Goal: Task Accomplishment & Management: Use online tool/utility

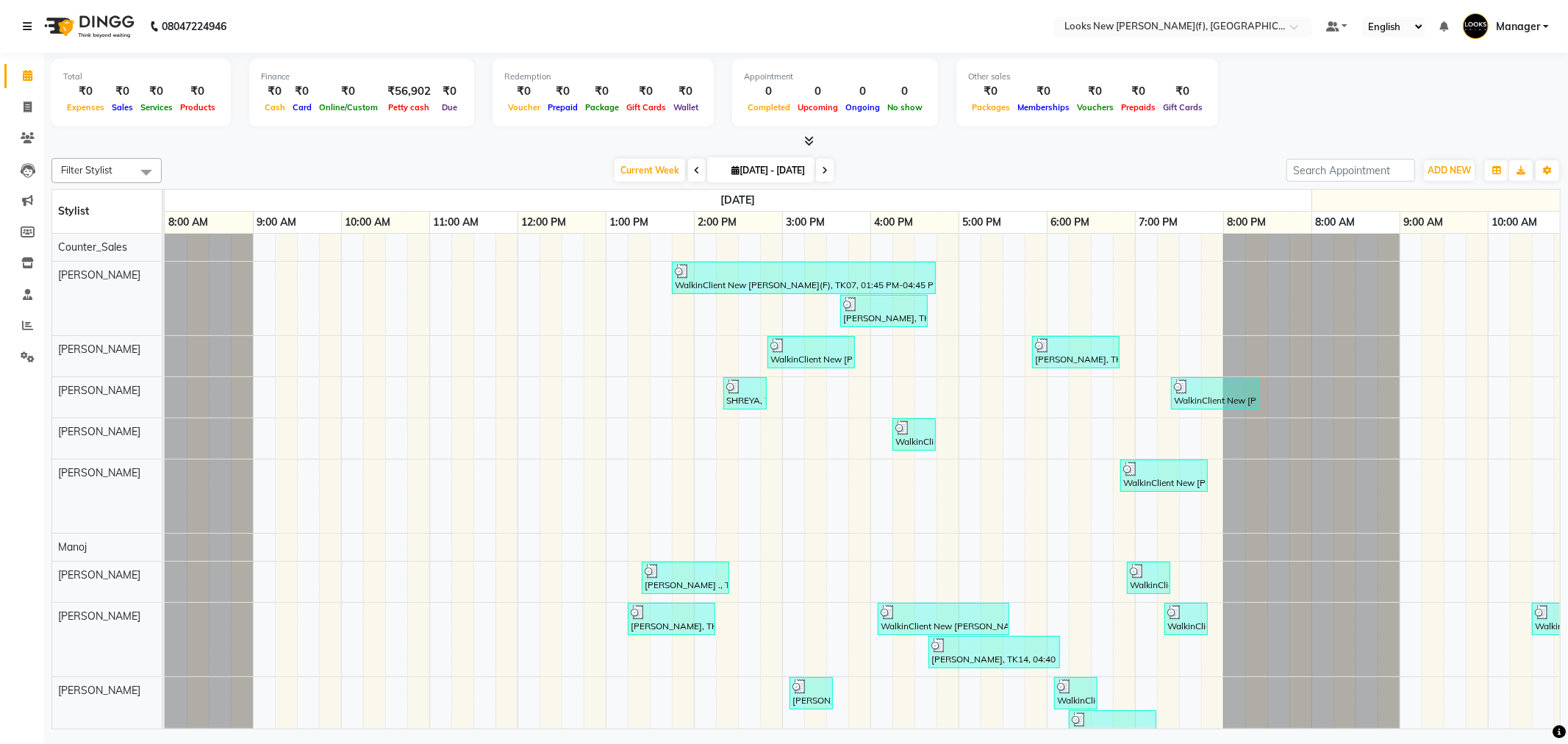
drag, startPoint x: 0, startPoint y: 0, endPoint x: 23, endPoint y: 26, distance: 34.7
click at [23, 26] on icon at bounding box center [27, 27] width 9 height 10
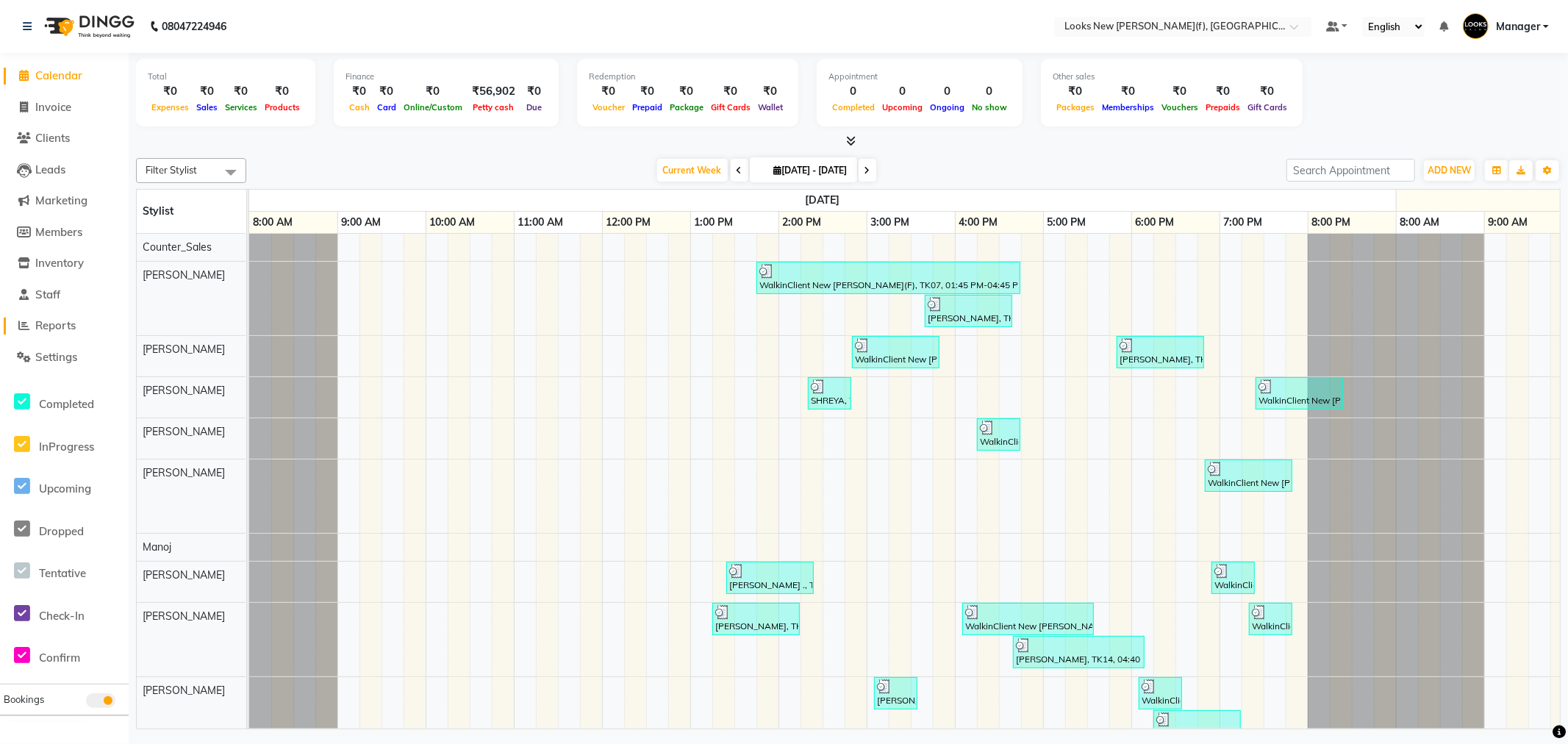
click at [62, 331] on span "Reports" at bounding box center [55, 325] width 41 height 14
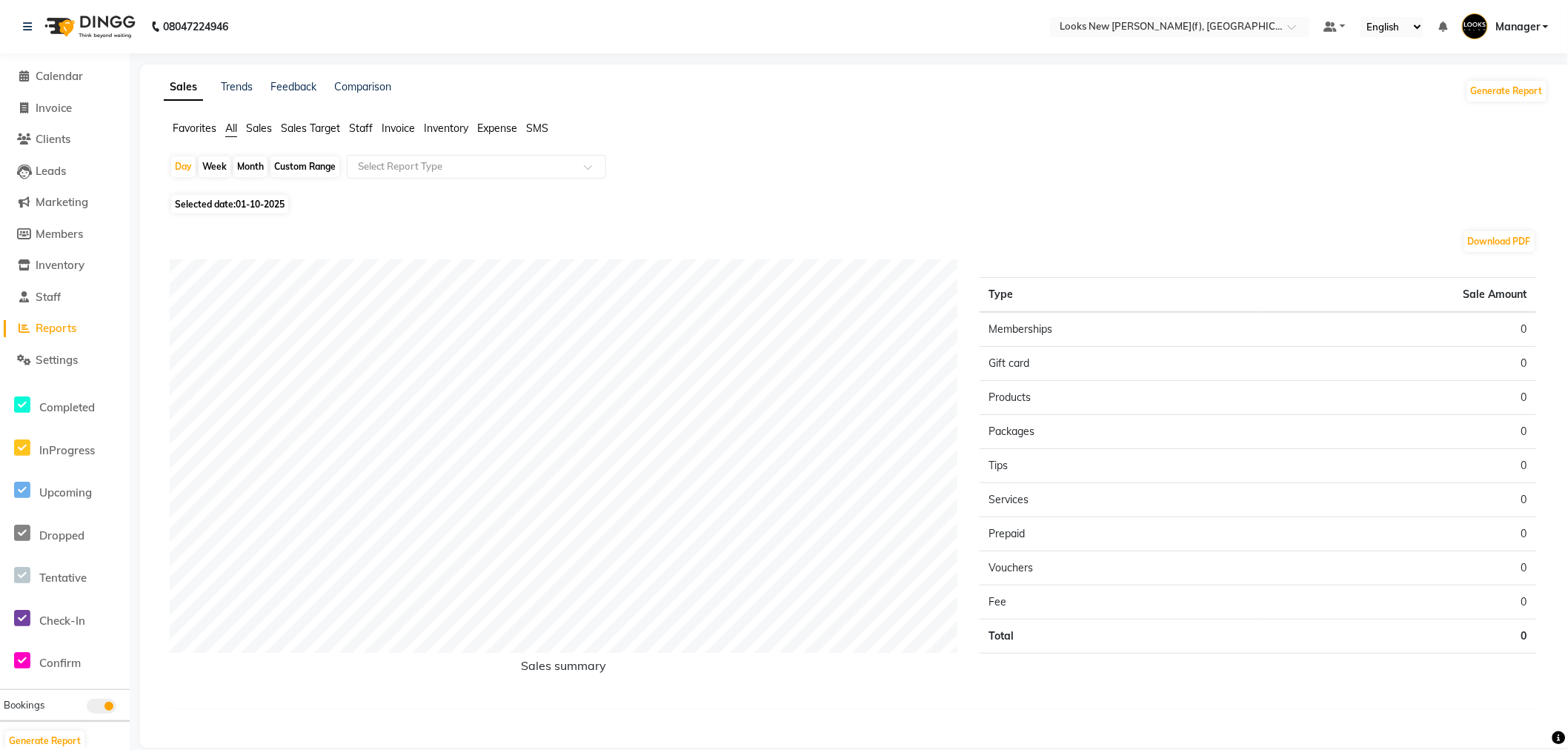
click at [257, 205] on span "01-10-2025" at bounding box center [260, 204] width 49 height 11
select select "10"
select select "2025"
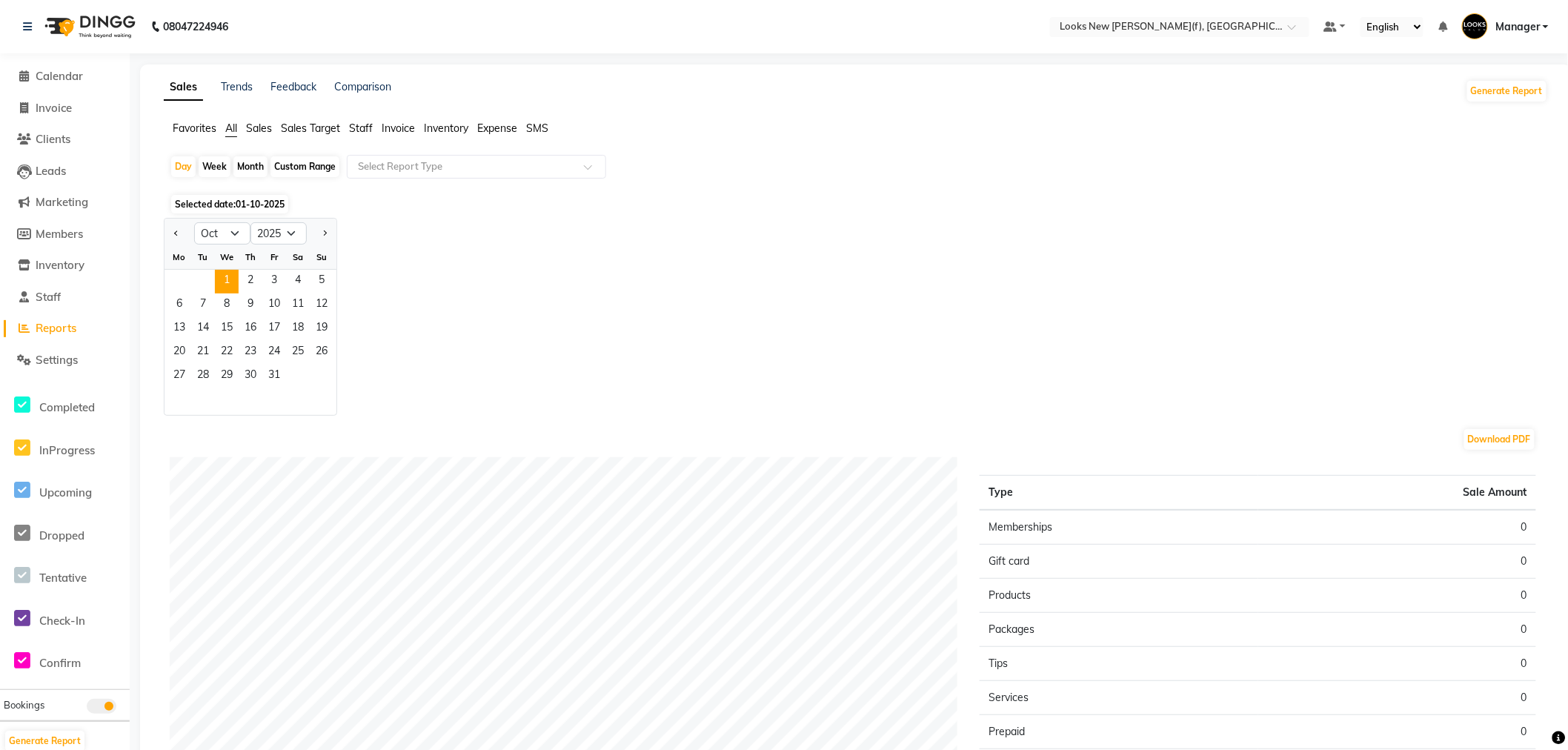
click at [169, 231] on div at bounding box center [179, 234] width 30 height 24
click at [181, 235] on button "Previous month" at bounding box center [176, 234] width 12 height 24
select select "9"
click at [208, 376] on span "30" at bounding box center [203, 376] width 24 height 24
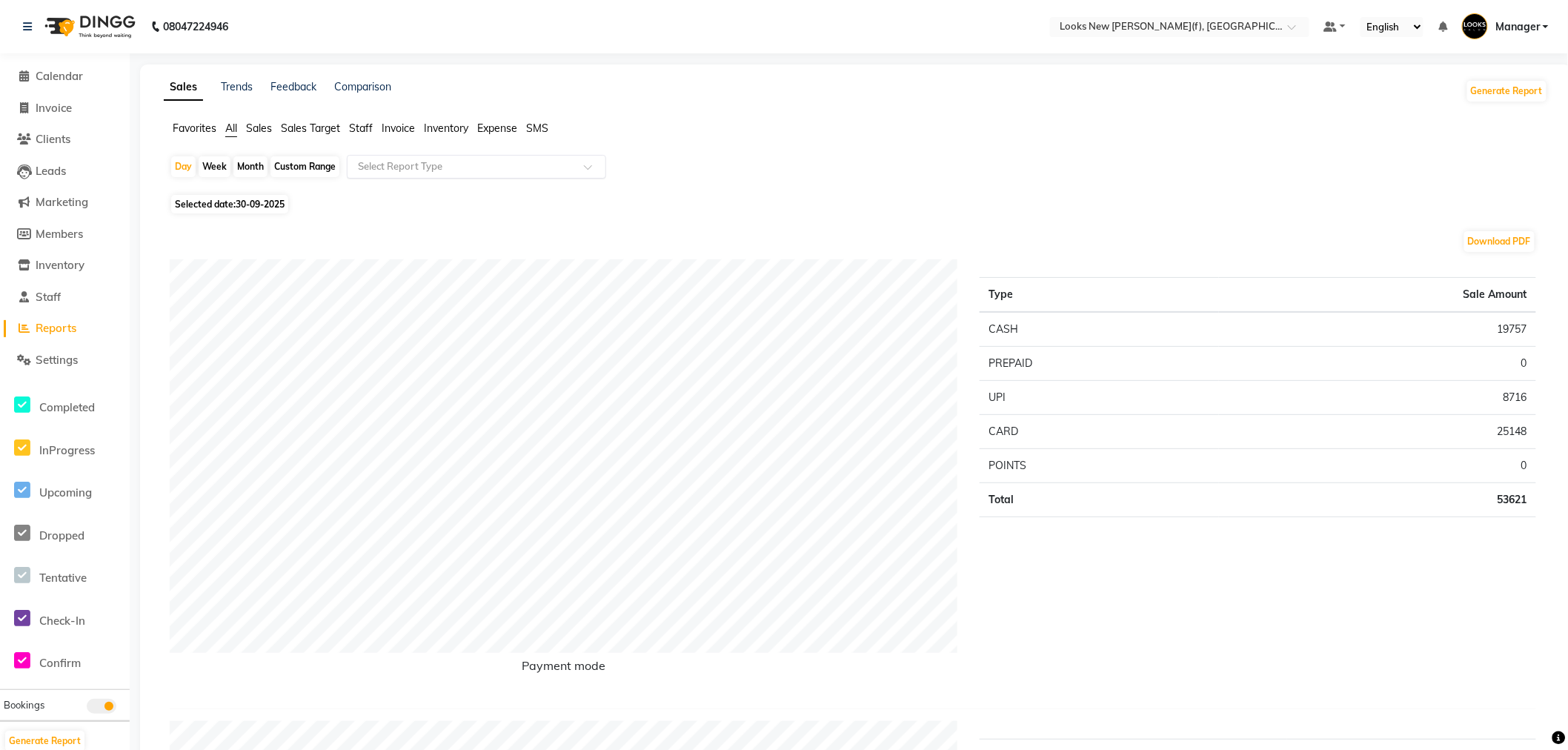
click at [398, 167] on input "text" at bounding box center [461, 167] width 214 height 15
click at [363, 126] on span "Staff" at bounding box center [361, 128] width 24 height 13
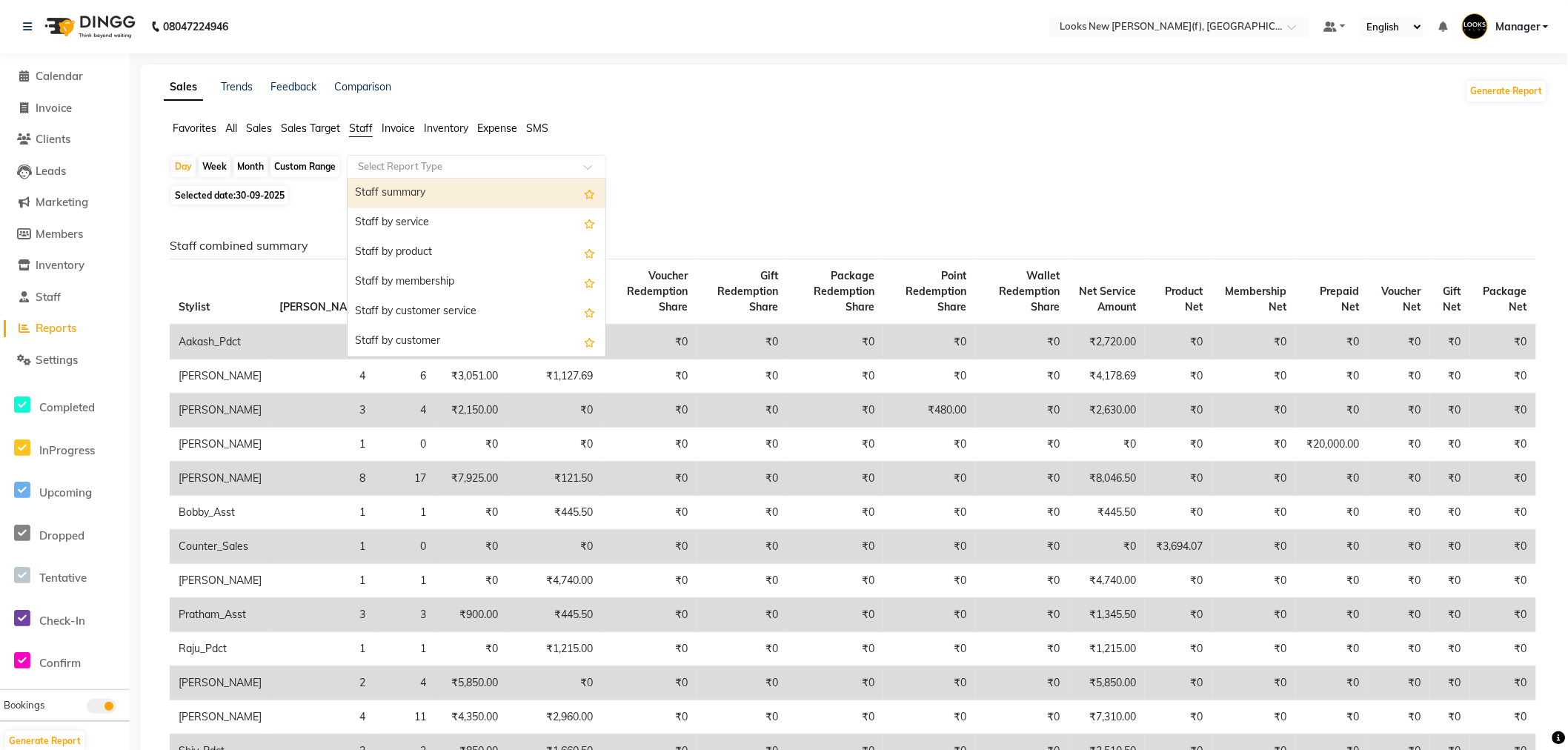
click at [372, 171] on input "text" at bounding box center [461, 167] width 214 height 15
click at [374, 216] on div "Staff by service" at bounding box center [476, 223] width 258 height 30
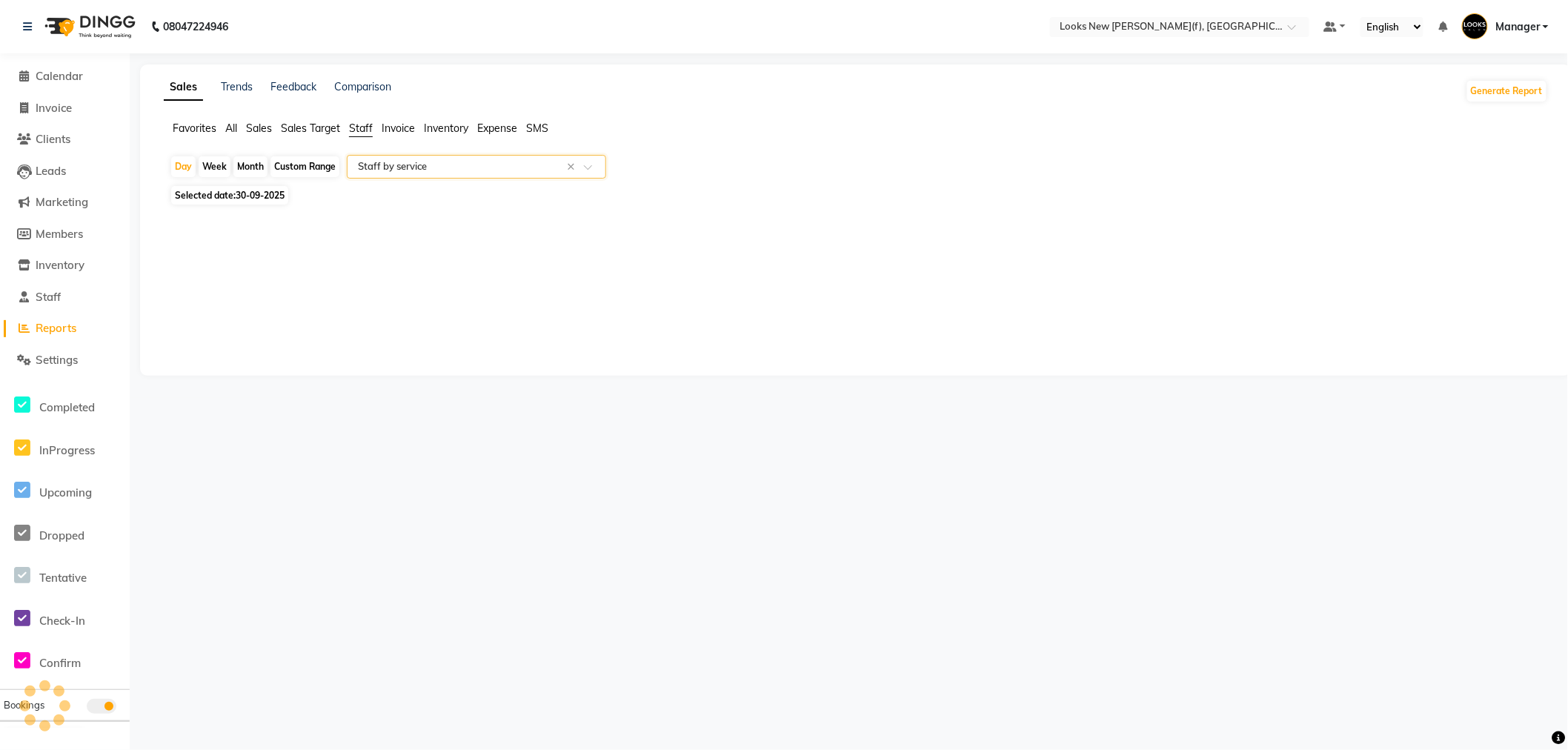
select select "full_report"
select select "csv"
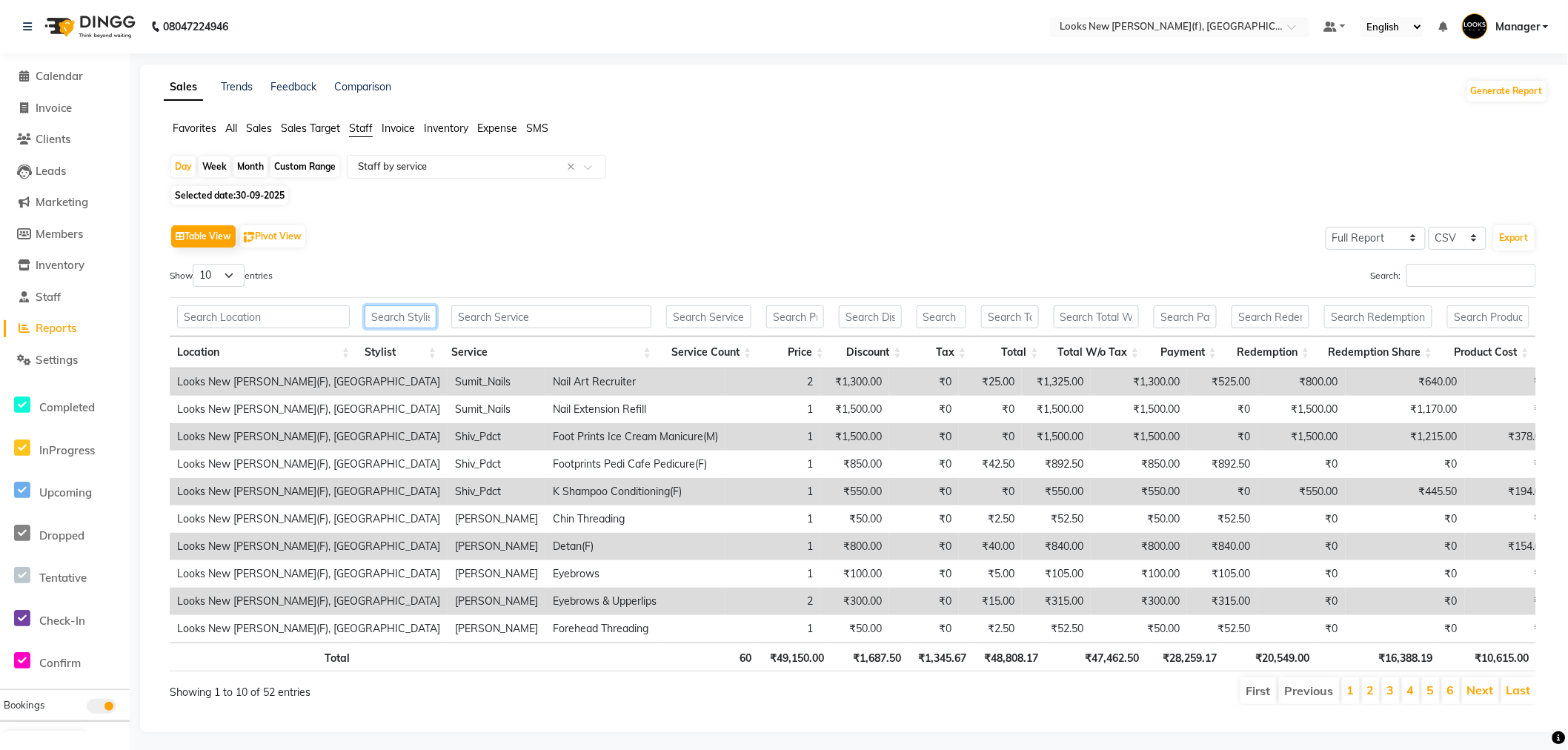
click at [391, 311] on input "text" at bounding box center [400, 316] width 72 height 23
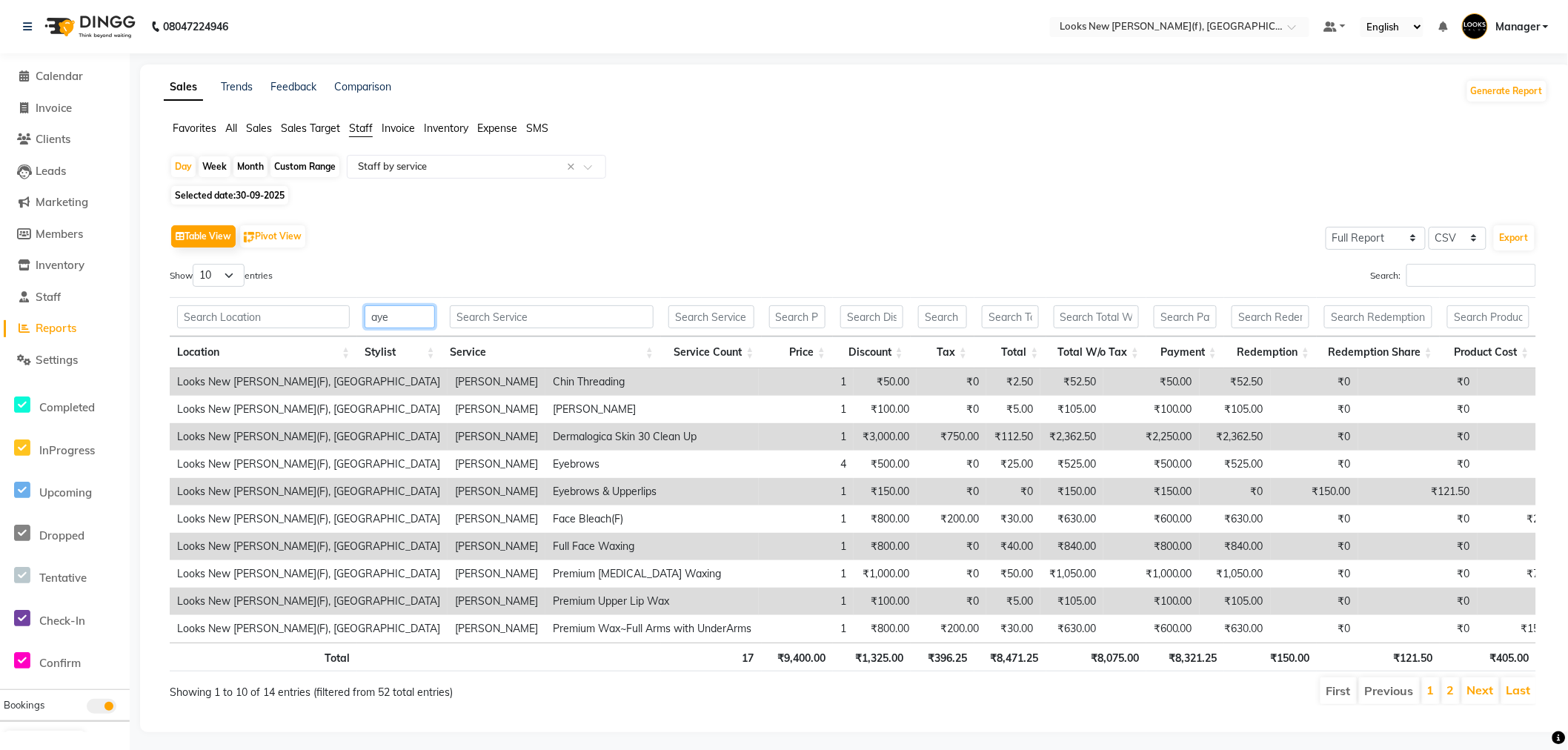
type input "ayes"
